Goal: Find specific page/section: Find specific page/section

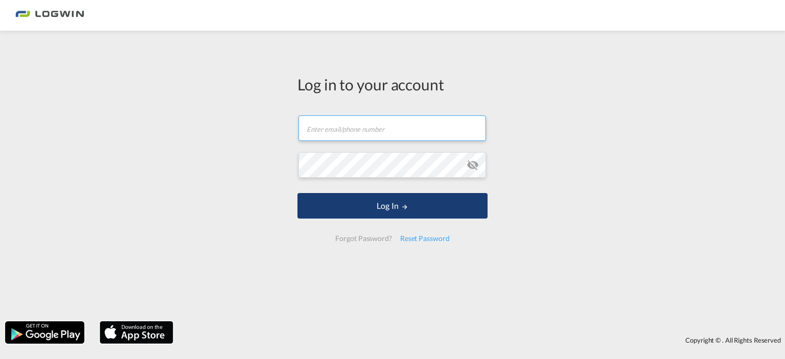
type input "[PERSON_NAME][EMAIL_ADDRESS][DOMAIN_NAME]"
click at [395, 208] on button "Log In" at bounding box center [393, 206] width 190 height 26
